Goal: Task Accomplishment & Management: Manage account settings

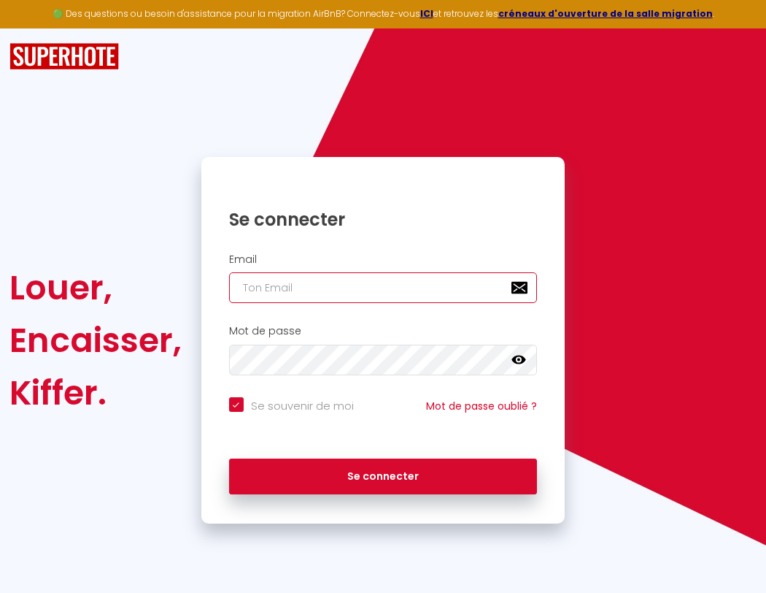
type input "s"
checkbox input "true"
type input "su"
checkbox input "true"
type input "sup"
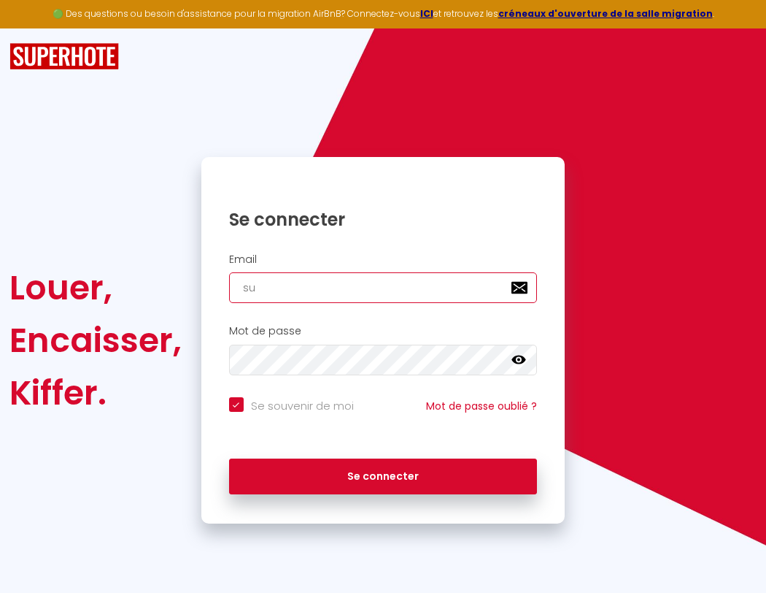
checkbox input "true"
type input "supe"
checkbox input "true"
type input "super"
checkbox input "true"
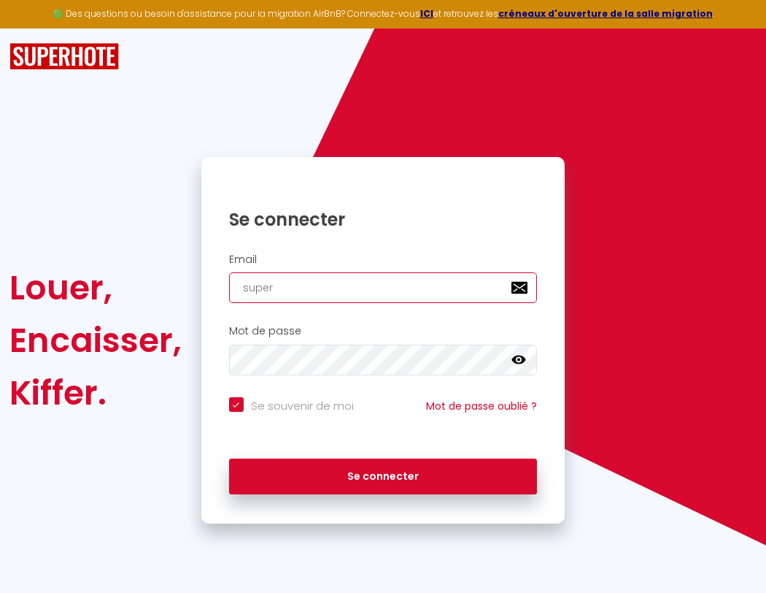
type input "superb"
checkbox input "true"
type input "superbo"
checkbox input "true"
type input "superbor"
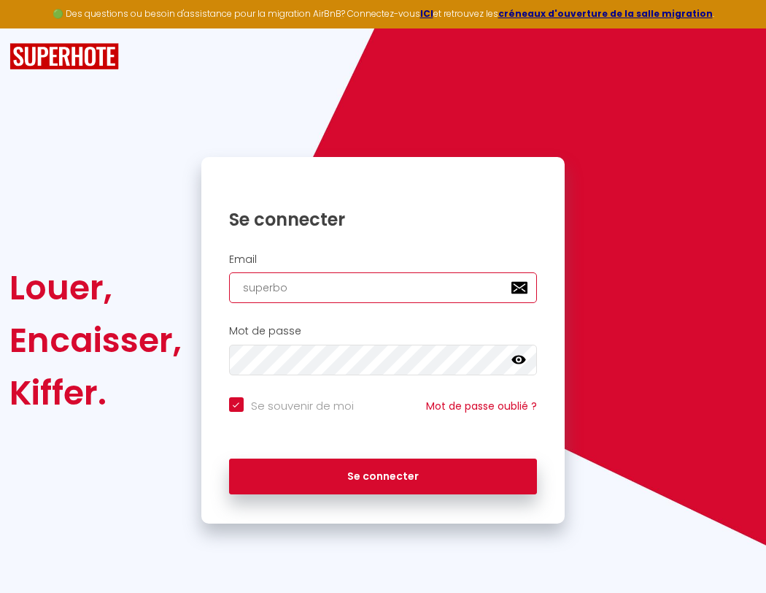
checkbox input "true"
type input "s"
checkbox input "true"
type input "superbord"
checkbox input "true"
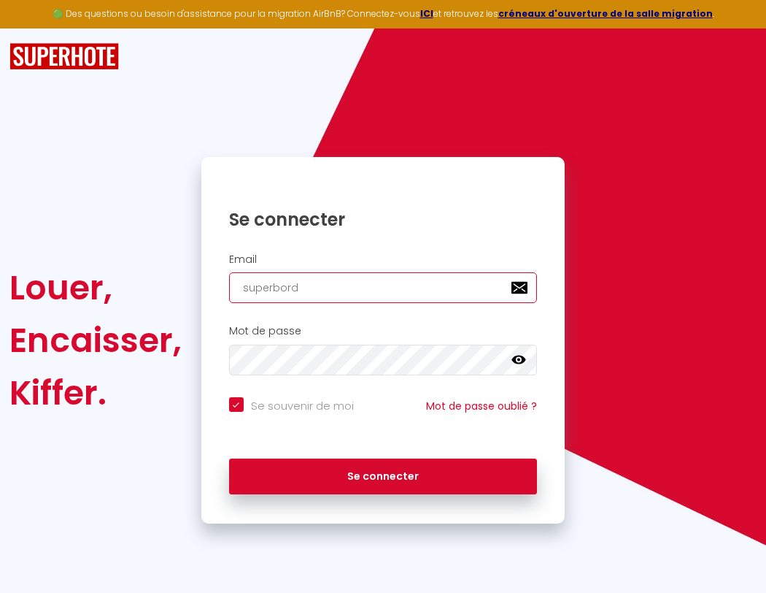
type input "superborde"
checkbox input "true"
type input "supe"
checkbox input "true"
type input "superbordea"
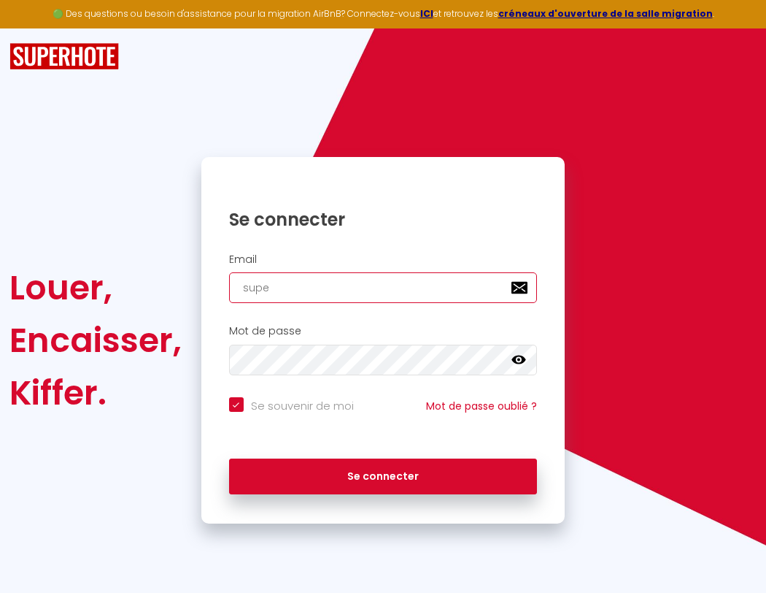
checkbox input "true"
type input "superbordeau"
checkbox input "true"
type input "superb"
checkbox input "true"
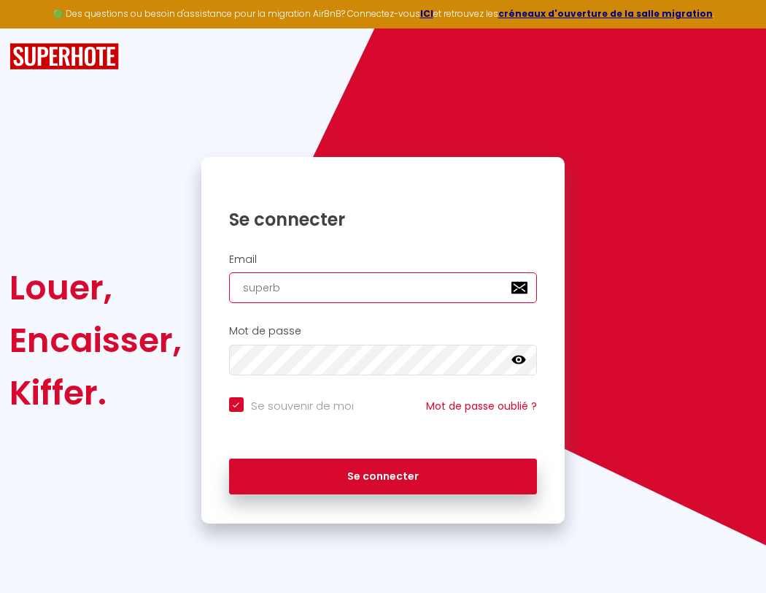
type input "superbordeaux"
checkbox input "true"
type input "superbo"
checkbox input "true"
type input "superbordeaux@"
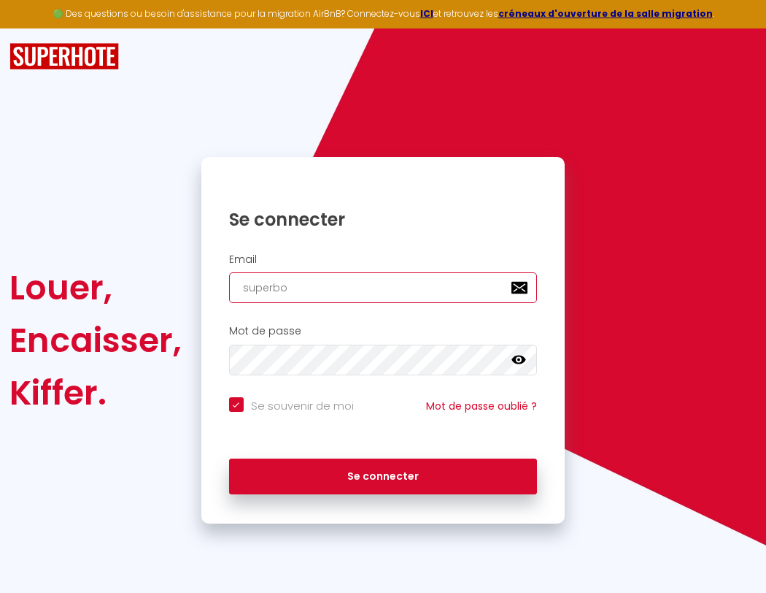
checkbox input "true"
type input "superbor"
checkbox input "true"
type input "s"
checkbox input "true"
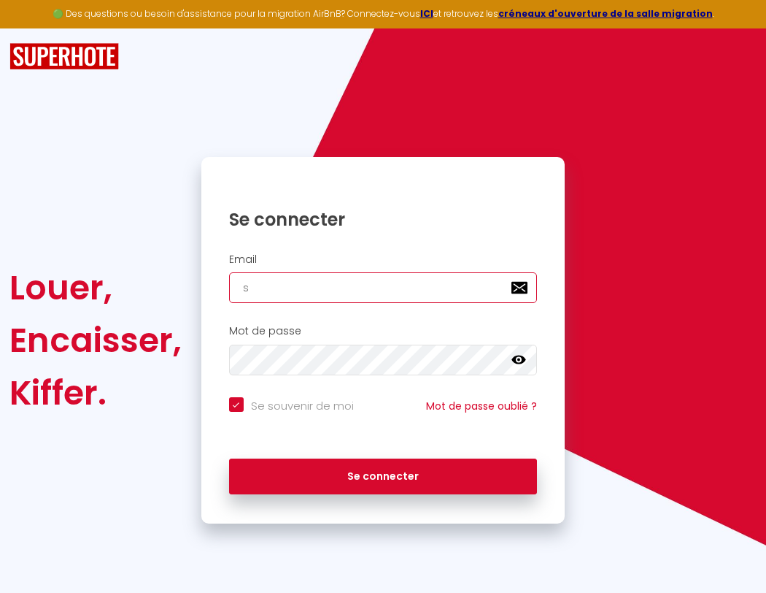
type input "superbord"
checkbox input "true"
type input "superbordeaux@gm"
checkbox input "true"
type input "superborde"
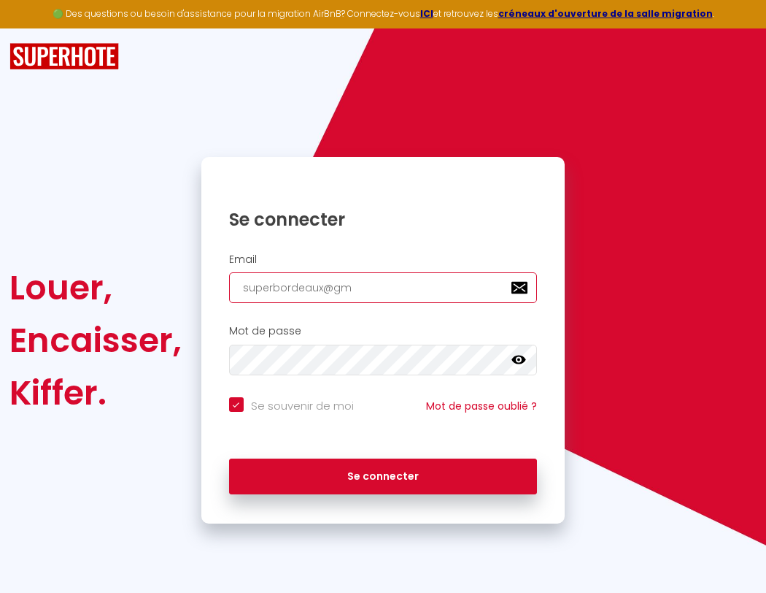
checkbox input "true"
type input "superbordeaux@gma"
checkbox input "true"
type input "superbordea"
checkbox input "true"
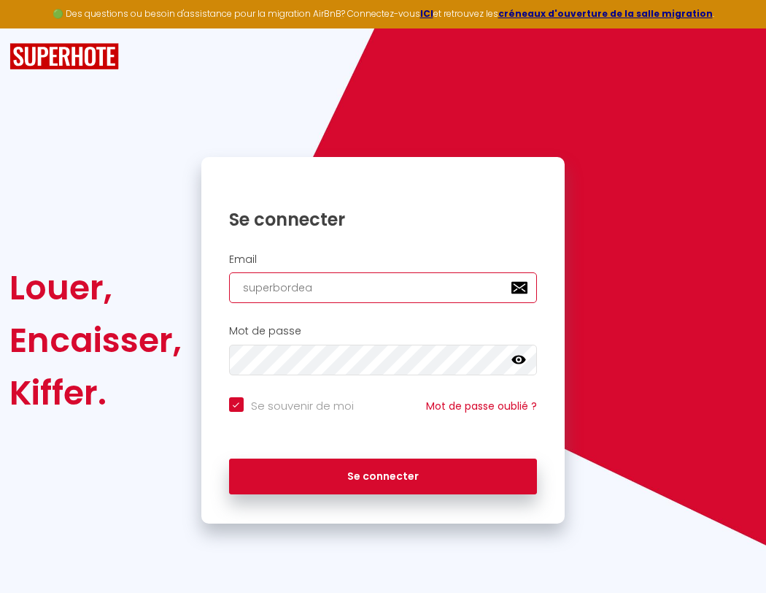
type input "superbordeaux@gmai"
checkbox input "true"
type input "superbordeau"
checkbox input "true"
type input "[EMAIL_ADDRESS]"
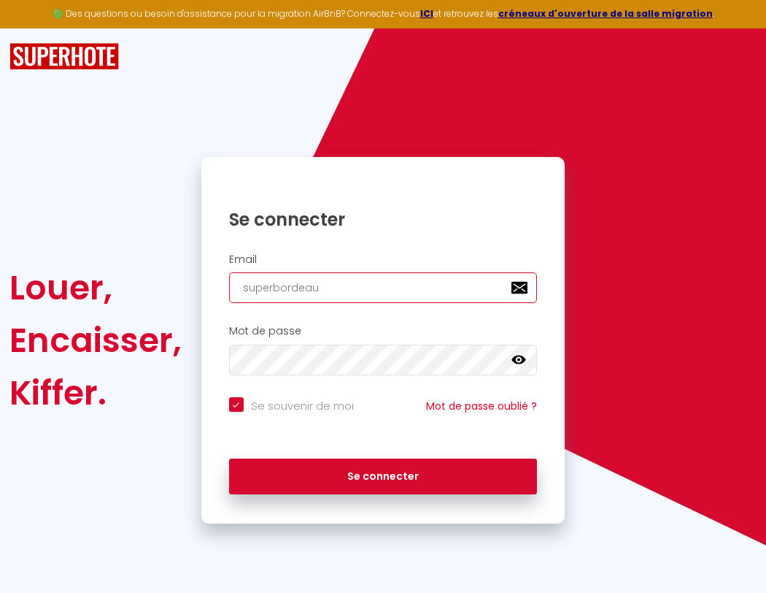
checkbox input "true"
type input "superbordeaux"
checkbox input "true"
type input "[EMAIL_ADDRESS]."
checkbox input "true"
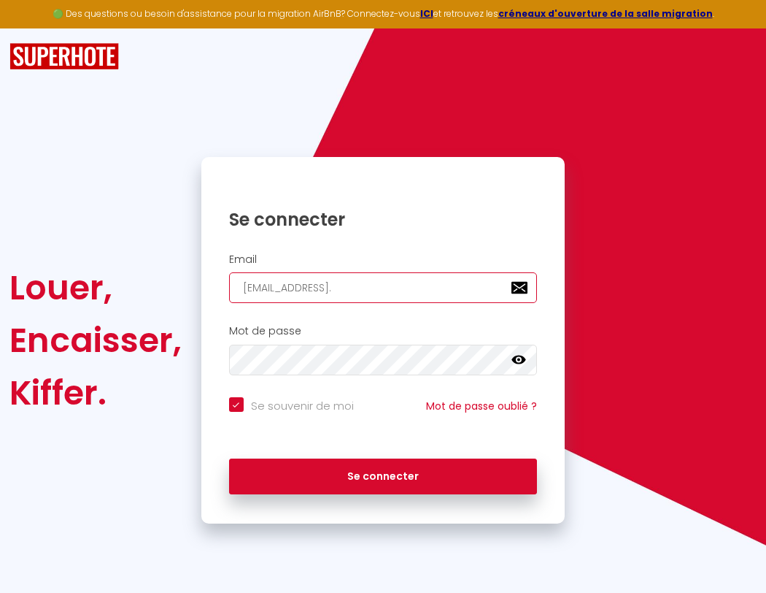
type input "superbordeaux@"
checkbox input "true"
